Goal: Transaction & Acquisition: Purchase product/service

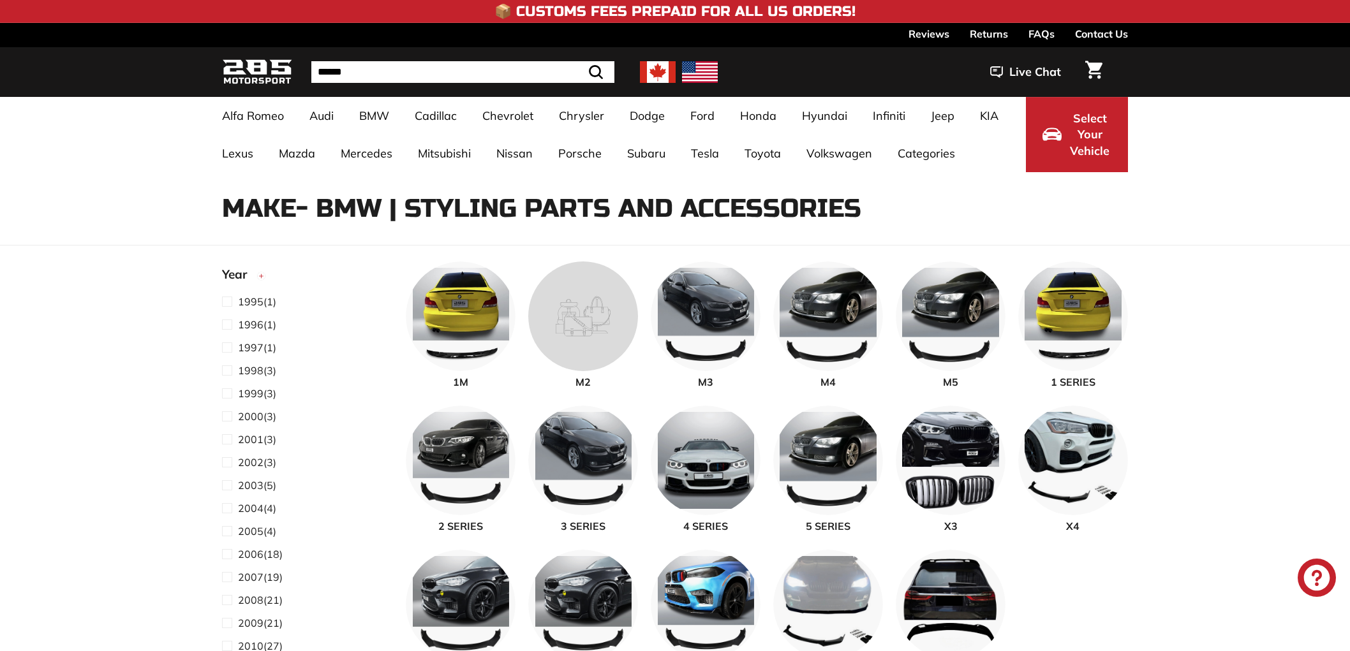
select select "**********"
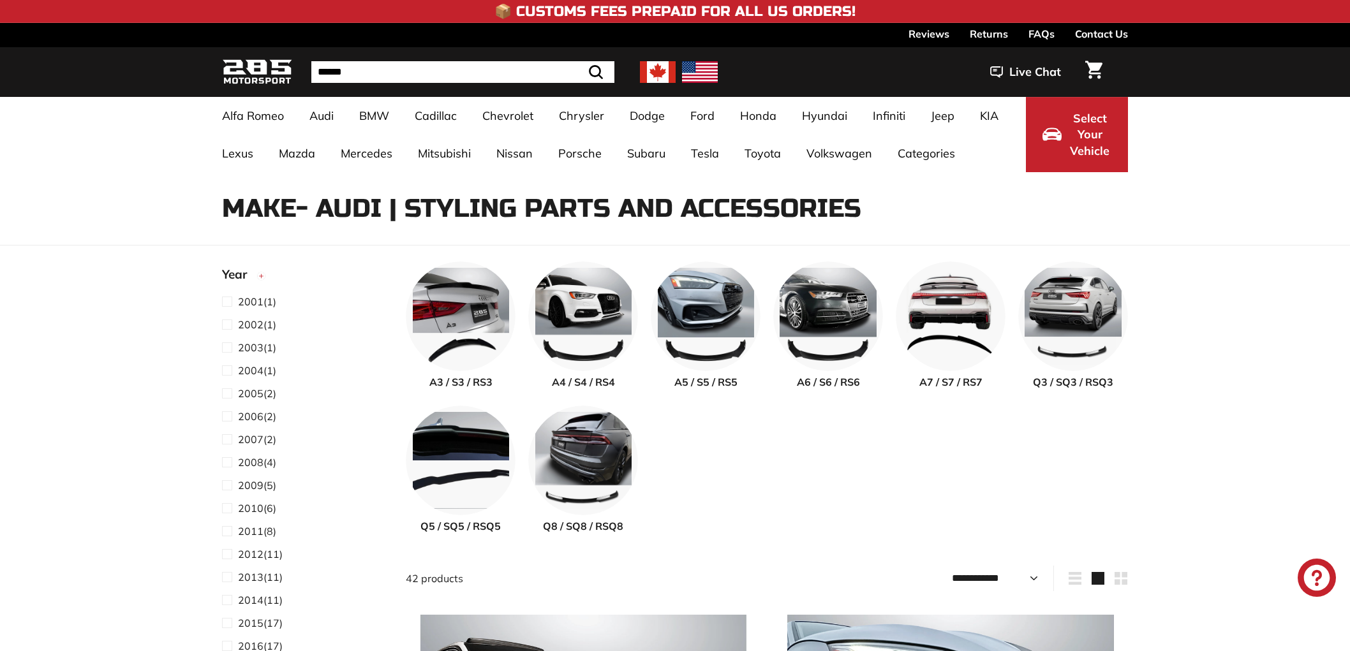
select select "**********"
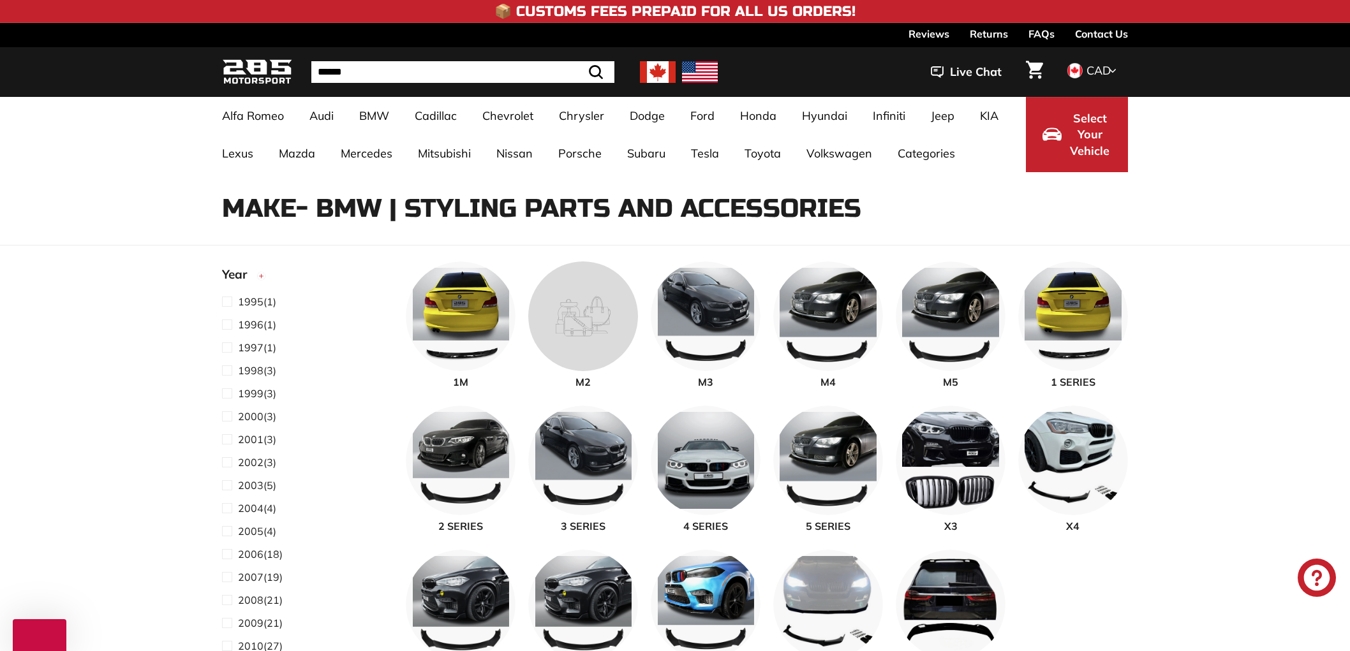
select select "**********"
